Goal: Task Accomplishment & Management: Complete application form

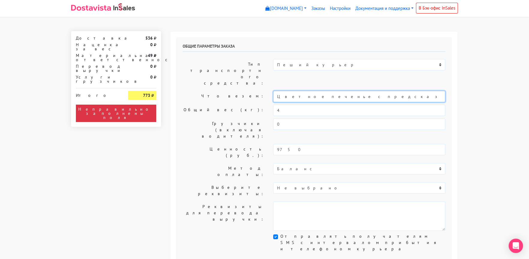
click at [276, 91] on input "Цветное печенье с предсказаниями (Текст на заказ)" at bounding box center [359, 96] width 172 height 11
type input "Короб: 30*30*30 см, 2 кг // Цветное печенье с предсказаниями (Текст на заказ)"
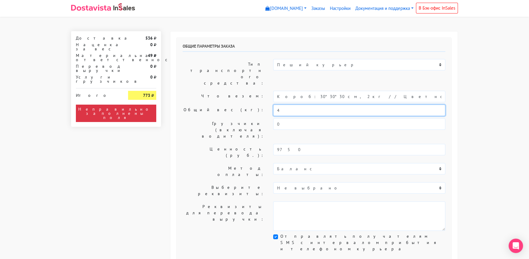
drag, startPoint x: 273, startPoint y: 92, endPoint x: 260, endPoint y: 92, distance: 12.9
click at [260, 105] on div "Общий вес (кг): 4" at bounding box center [314, 110] width 272 height 11
type input "2"
click at [206, 91] on label "Что везем:" at bounding box center [223, 96] width 91 height 11
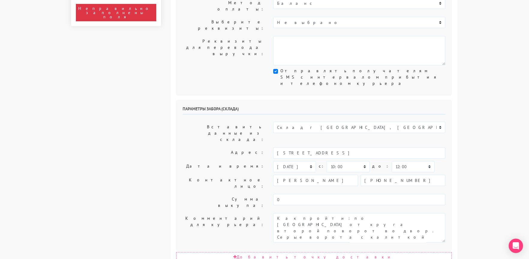
scroll to position [180, 0]
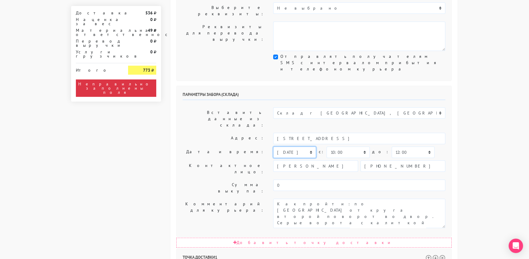
click at [295, 147] on select "[DATE] [DATE] [DATE] [DATE] [DATE] [DATE] [DATE] [DATE] [DATE]" at bounding box center [294, 152] width 43 height 11
select select "[DATE]"
click at [273, 147] on select "[DATE] [DATE] [DATE] [DATE] [DATE] [DATE] [DATE] [DATE] [DATE]" at bounding box center [294, 152] width 43 height 11
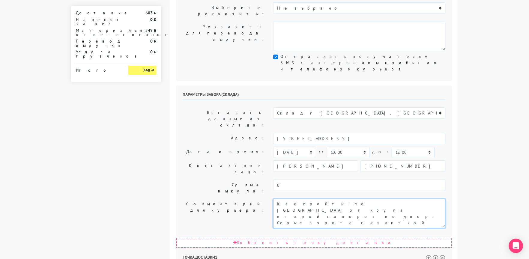
click at [276, 199] on textarea "Как пройти: по [GEOGRAPHIC_DATA] от круга второй поворот во двор. Серые ворота …" at bounding box center [359, 213] width 172 height 29
type textarea "Заказ 31031. Как пройти: по [GEOGRAPHIC_DATA] от круга второй поворот во двор. …"
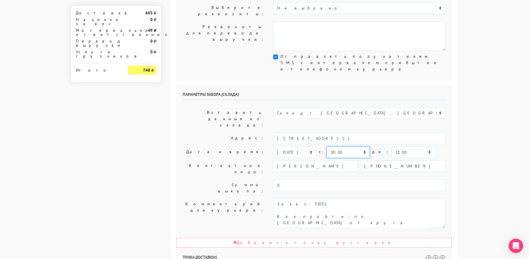
click at [341, 147] on select "00:00 00:30 01:00 01:30 02:00 02:30 03:00 03:30 04:00 04:30 05:00 05:30 06:00 0…" at bounding box center [348, 152] width 43 height 11
click at [392, 147] on select "00:00 00:30 01:00 01:30 02:00 02:30 03:00 03:30 04:00 04:30 05:00 05:30 06:00 0…" at bounding box center [413, 152] width 43 height 11
click at [197, 160] on label "Контактное лицо:" at bounding box center [223, 168] width 91 height 17
click at [392, 147] on select "00:00 00:30 01:00 01:30 02:00 02:30 03:00 03:30 04:00 04:30 05:00 05:30 06:00 0…" at bounding box center [413, 152] width 43 height 11
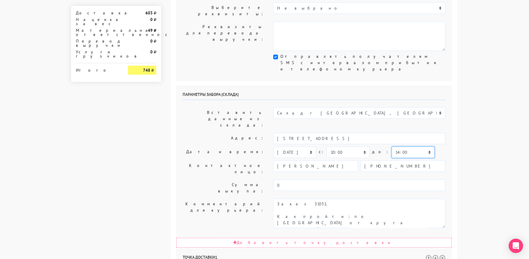
select select "13:30"
click at [392, 147] on select "00:00 00:30 01:00 01:30 02:00 02:30 03:00 03:30 04:00 04:30 05:00 05:30 06:00 0…" at bounding box center [413, 152] width 43 height 11
click at [195, 147] on label "Дата и время:" at bounding box center [223, 152] width 91 height 11
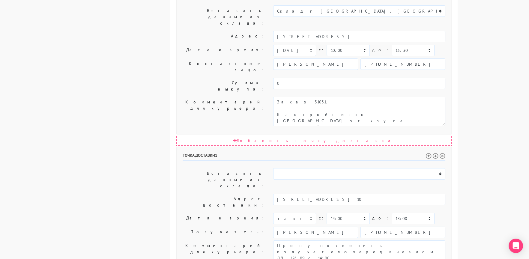
scroll to position [293, 0]
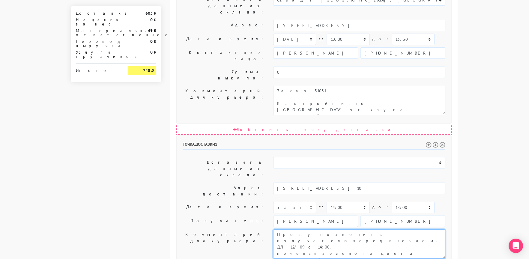
click at [276, 229] on textarea "Прошу позвонить получателю перед выездом. ДЛ 12/09 с 14:00, печенья зеленого цв…" at bounding box center [359, 243] width 172 height 29
drag, startPoint x: 363, startPoint y: 136, endPoint x: 367, endPoint y: 145, distance: 9.9
click at [367, 229] on textarea "Прошу позвонить получателю перед выездом. ДЛ 12/09 с 14:00, печенья зеленого цв…" at bounding box center [359, 243] width 172 height 29
type textarea "Прошу позвонить получателю перед выездом. Доставить прошу не раньше 13-14 часов…"
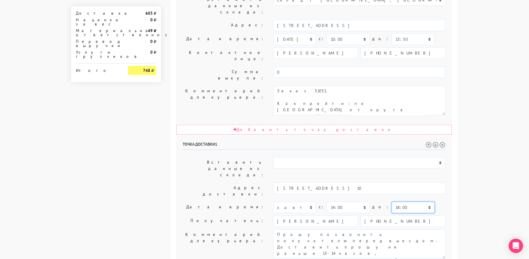
click at [392, 202] on select "00:00 00:30 01:00 01:30 02:00 02:30 03:00 03:30 04:00 04:30 05:00 05:30 06:00 0…" at bounding box center [413, 207] width 43 height 11
select select "17:30"
click at [392, 202] on select "00:00 00:30 01:00 01:30 02:00 02:30 03:00 03:30 04:00 04:30 05:00 05:30 06:00 0…" at bounding box center [413, 207] width 43 height 11
click at [341, 229] on textarea "Прошу позвонить получателю перед выездом. ДЛ 12/09 с 14:00, печенья зеленого цв…" at bounding box center [359, 243] width 172 height 29
click at [368, 229] on textarea "Прошу позвонить получателю перед выездом. ДЛ 12/09 с 14:00, печенья зеленого цв…" at bounding box center [359, 243] width 172 height 29
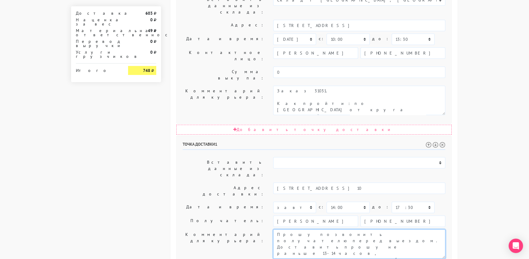
drag, startPoint x: 368, startPoint y: 136, endPoint x: 380, endPoint y: 144, distance: 14.0
click at [380, 229] on textarea "Прошу позвонить получателю перед выездом. ДЛ 12/09 с 14:00, печенья зеленого цв…" at bounding box center [359, 243] width 172 height 29
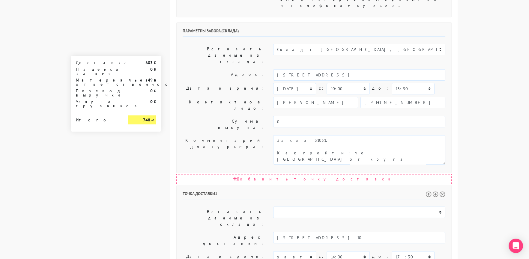
scroll to position [173, 0]
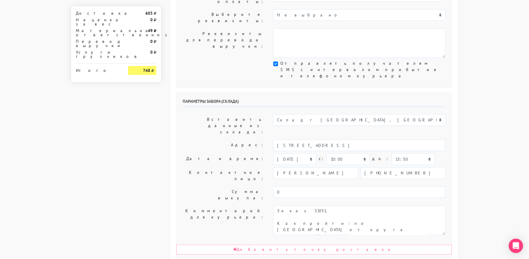
type textarea "Прошу позвонить получателю перед выездом. Доставить прошу не раньше 13-14 часов…"
click at [320, 206] on textarea "Как пройти: по [GEOGRAPHIC_DATA] от круга второй поворот во двор. Серые ворота …" at bounding box center [359, 220] width 172 height 29
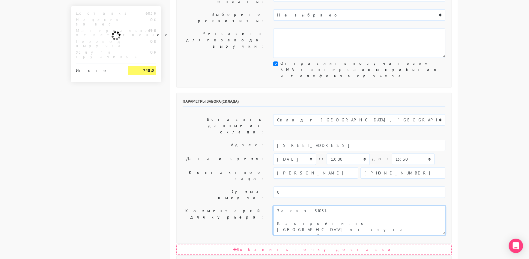
paste textarea "Доставить прошу не раньше 13-14 часов, получателя там не будет до этого. До 18.…"
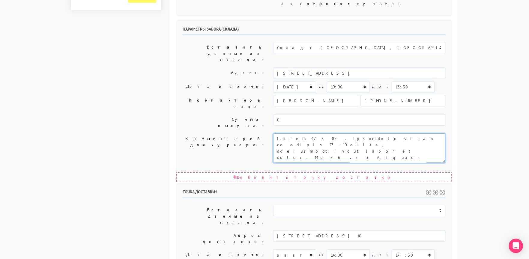
scroll to position [263, 0]
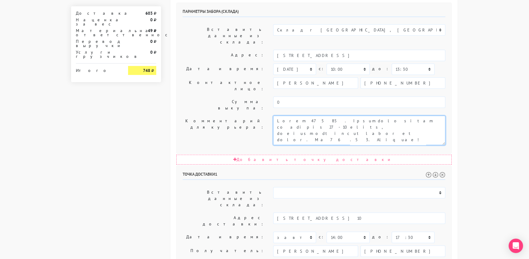
drag, startPoint x: 289, startPoint y: 46, endPoint x: 305, endPoint y: 46, distance: 16.8
click at [305, 116] on textarea "Как пройти: по [GEOGRAPHIC_DATA] от круга второй поворот во двор. Серые ворота …" at bounding box center [359, 130] width 172 height 29
type textarea "Lorem 81123. Ipsumdolo sitam co adipis 34-80 elits, doeiusmodt inc ut labor et …"
click at [238, 116] on label "Комментарий для курьера:" at bounding box center [223, 130] width 91 height 29
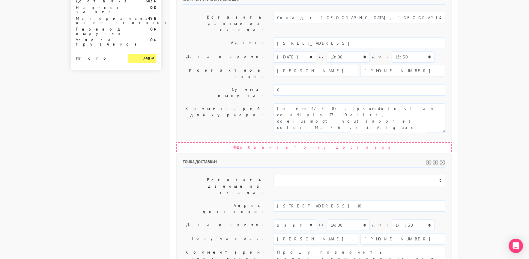
scroll to position [293, 0]
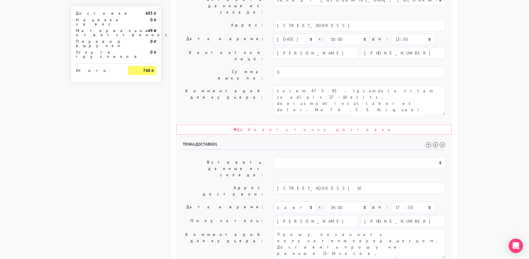
click at [240, 229] on label "Комментарий для курьера:" at bounding box center [223, 243] width 91 height 29
click at [366, 183] on input "[STREET_ADDRESS] 10" at bounding box center [359, 188] width 172 height 11
type input "[STREET_ADDRESS] 10"
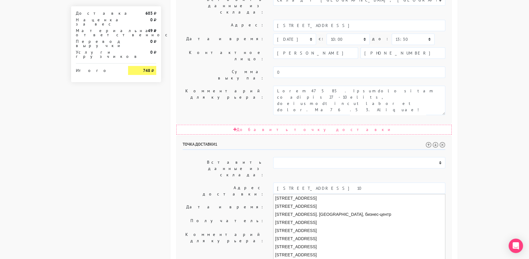
click at [197, 136] on div "Точка доставки 1 Вставить данные из склада: Склад г [GEOGRAPHIC_DATA], [GEOGRAP…" at bounding box center [314, 240] width 275 height 208
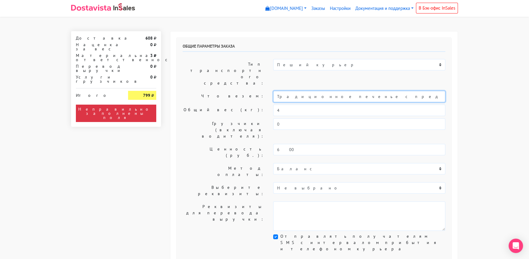
click at [277, 91] on input "Традиционное печенье с предсказаниями (универсальные предсказания)" at bounding box center [359, 96] width 172 height 11
drag, startPoint x: 328, startPoint y: 78, endPoint x: 393, endPoint y: 82, distance: 65.2
click at [405, 91] on input "Традиционное печенье с предсказаниями (универсальные предсказания)" at bounding box center [359, 96] width 172 height 11
click at [330, 91] on input "Традиционное печенье с предсказаниями (универсальные предсказания)" at bounding box center [359, 96] width 172 height 11
drag, startPoint x: 306, startPoint y: 79, endPoint x: 256, endPoint y: 76, distance: 51.1
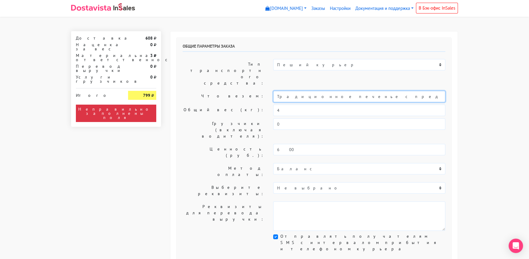
click at [256, 91] on div "Что везем: Традиционное печенье с предсказаниями (универсальные предсказания)" at bounding box center [314, 96] width 272 height 11
type input "Печенье с предсказаниями (универсальные предсказания)"
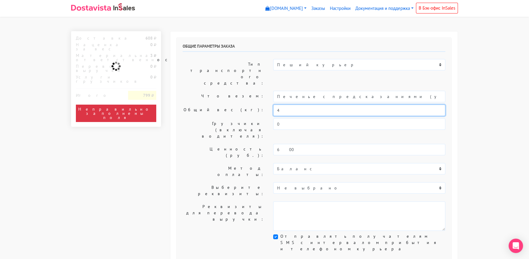
drag, startPoint x: 263, startPoint y: 93, endPoint x: 255, endPoint y: 93, distance: 8.1
click at [255, 105] on div "Общий вес (кг): 4" at bounding box center [314, 110] width 272 height 11
type input "0,5"
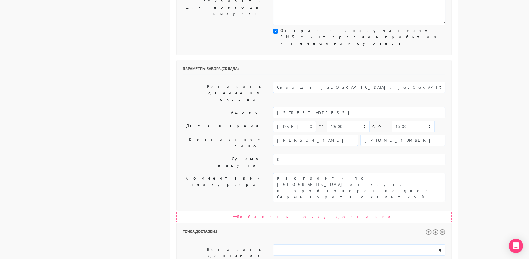
scroll to position [210, 0]
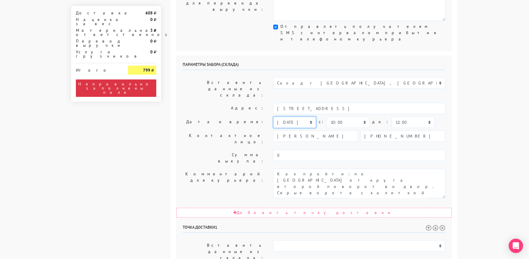
click at [290, 117] on select "[DATE] [DATE] [DATE] [DATE] [DATE] [DATE] [DATE] [DATE] [DATE]" at bounding box center [294, 122] width 43 height 11
select select "[DATE]"
click at [273, 117] on select "[DATE] [DATE] [DATE] [DATE] [DATE] [DATE] [DATE] [DATE] [DATE]" at bounding box center [294, 122] width 43 height 11
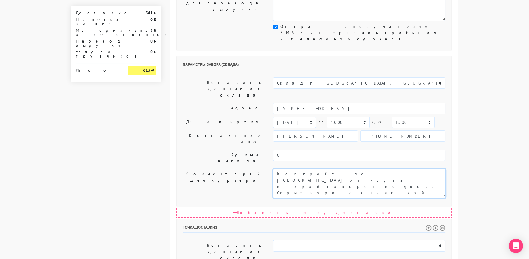
click at [274, 169] on textarea "Как пройти: по [GEOGRAPHIC_DATA] от круга второй поворот во двор. Серые ворота …" at bounding box center [359, 183] width 172 height 29
type textarea "Заказ 31170. Как пройти: по улице Кавказский бульвар от круга второй поворот во…"
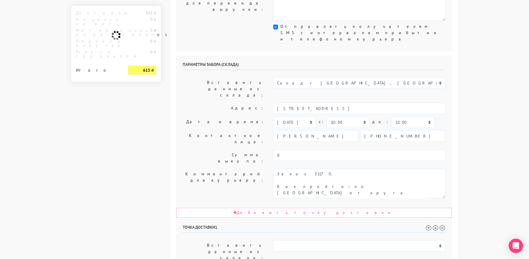
click at [226, 88] on div "Параметры забора (склада) Вставить данные из склада: Склад г Москва, Россия Адр…" at bounding box center [314, 131] width 275 height 151
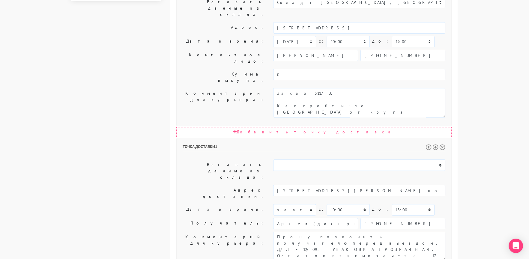
scroll to position [293, 0]
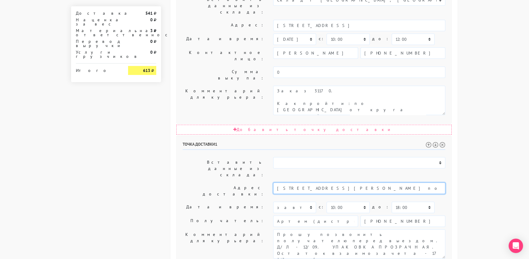
click at [359, 183] on input "Москва, Черниховского 19 2 подъезд Магазин цветы +7 985 728-65-08 для Марины" at bounding box center [359, 188] width 172 height 11
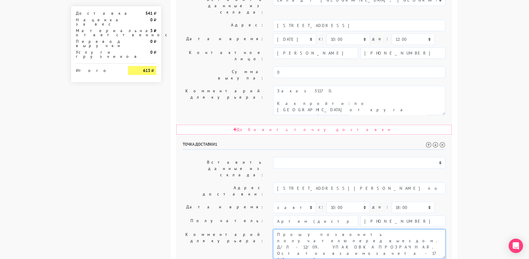
drag, startPoint x: 365, startPoint y: 136, endPoint x: 372, endPoint y: 155, distance: 20.5
click at [372, 229] on textarea "Прошу позвонить получателю перед выездом. Д/Л - 12/09. УПАКОВКА ПРОЗРАЧНАЯ. Ост…" at bounding box center [359, 243] width 172 height 29
paste textarea "Москва, Черниховского 19 2 подъезд Магазин цветы +7 985 728-65-08 для Марины"
drag, startPoint x: 294, startPoint y: 142, endPoint x: 381, endPoint y: 136, distance: 86.6
click at [381, 229] on textarea "Прошу позвонить получателю перед выездом. Д/Л - 12/09. УПАКОВКА ПРОЗРАЧНАЯ. Ост…" at bounding box center [359, 243] width 172 height 29
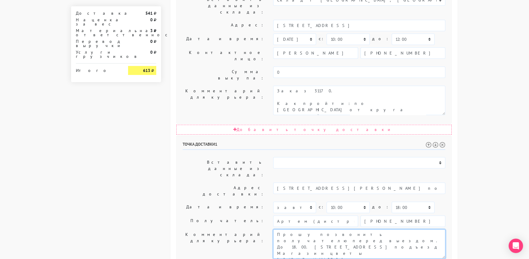
type textarea "Прошу позвонить получателю перед выездом. До 18.00. Москва, Черниховского 19 2 …"
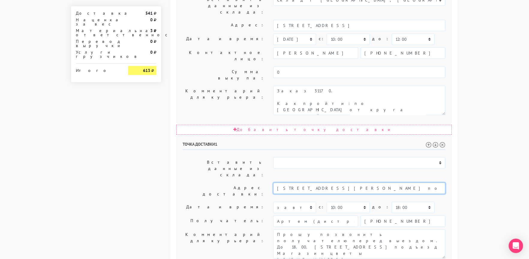
drag, startPoint x: 327, startPoint y: 96, endPoint x: 468, endPoint y: 105, distance: 141.2
click at [468, 105] on body "myshop-bxh979.myinsales.ru myshop-bxh979.myinsales.ru Выйти Заказы Настройки 0" at bounding box center [264, 42] width 529 height 671
click at [330, 183] on input "Москва, Черниховского 19 цветы" at bounding box center [359, 188] width 172 height 11
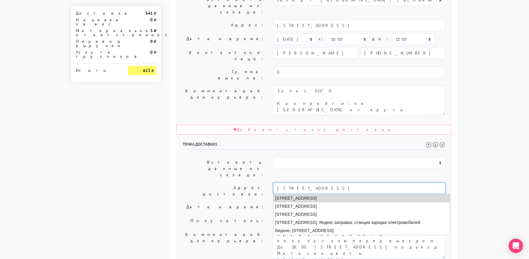
click at [326, 194] on li "Москва, улица Черняховского, 19" at bounding box center [362, 198] width 176 height 8
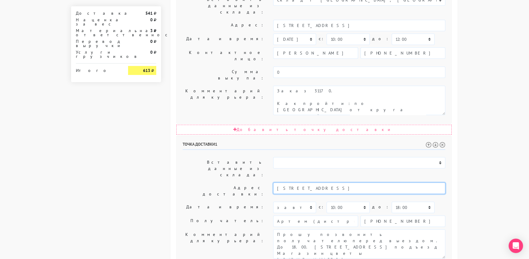
type input "Москва, улица Черняховского, 19"
click at [207, 216] on label "Получатель:" at bounding box center [223, 221] width 91 height 11
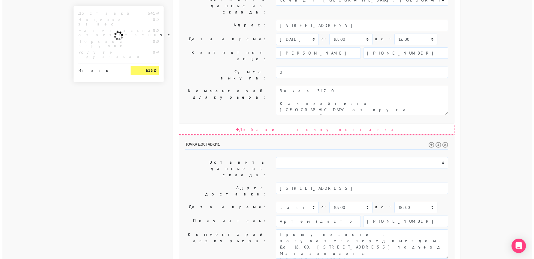
scroll to position [0, 0]
